Goal: Browse casually: Explore the website without a specific task or goal

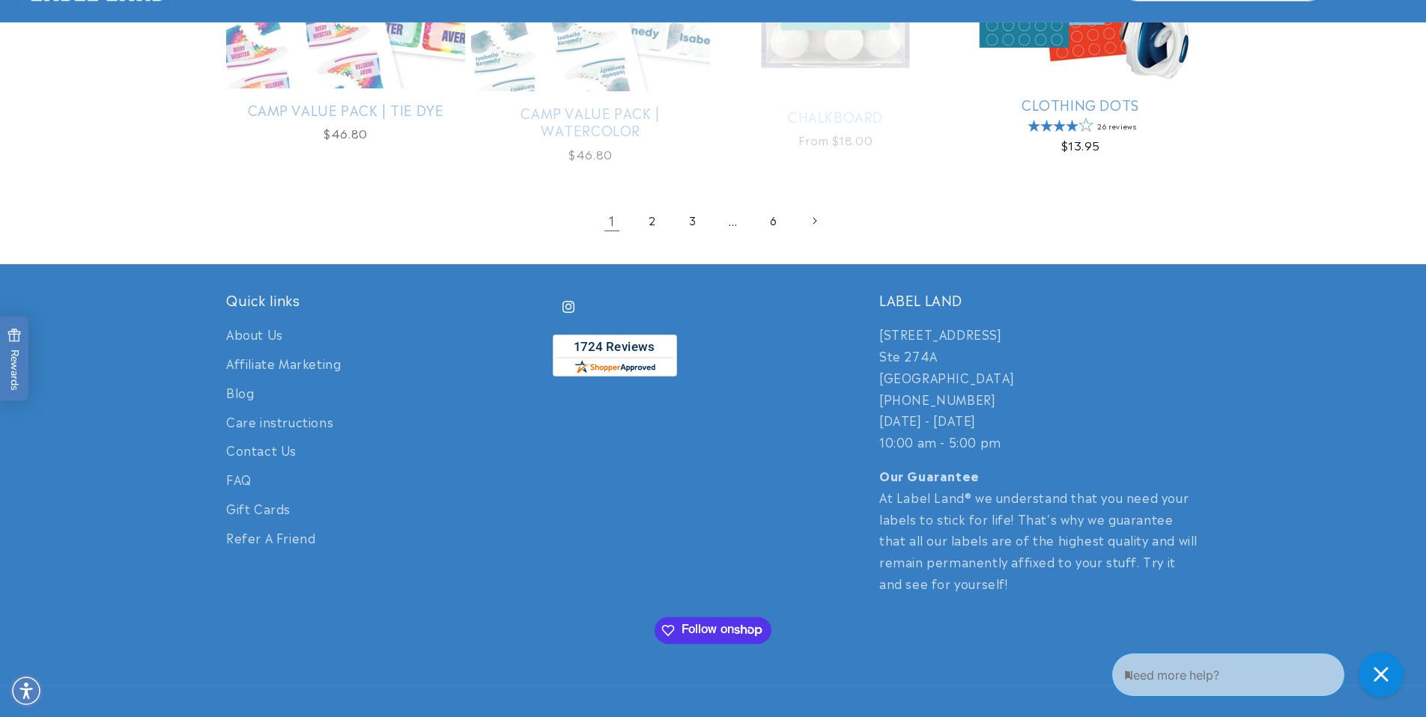
scroll to position [3112, 0]
